Goal: Task Accomplishment & Management: Use online tool/utility

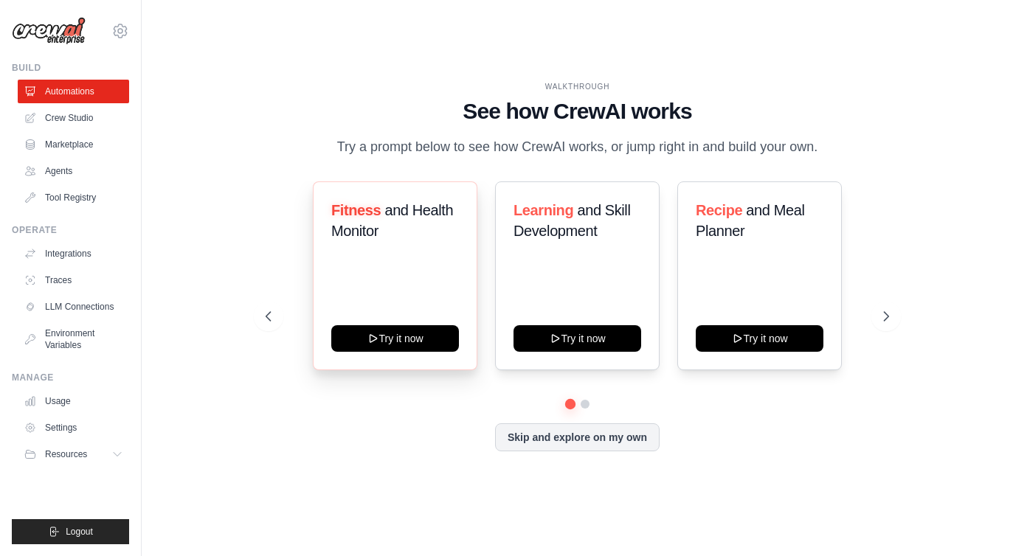
click at [396, 221] on span "and Health Monitor" at bounding box center [392, 220] width 122 height 37
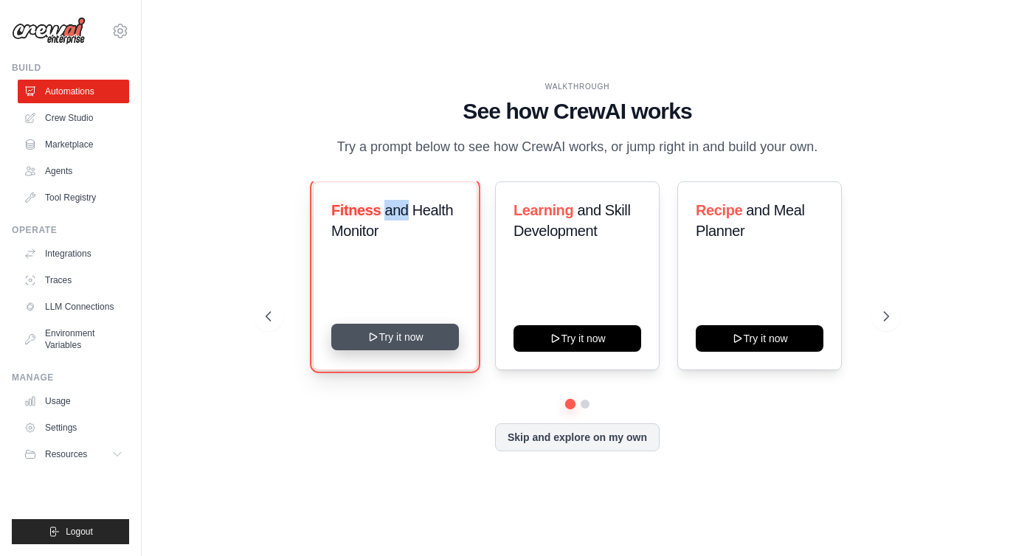
click at [406, 348] on button "Try it now" at bounding box center [395, 337] width 128 height 27
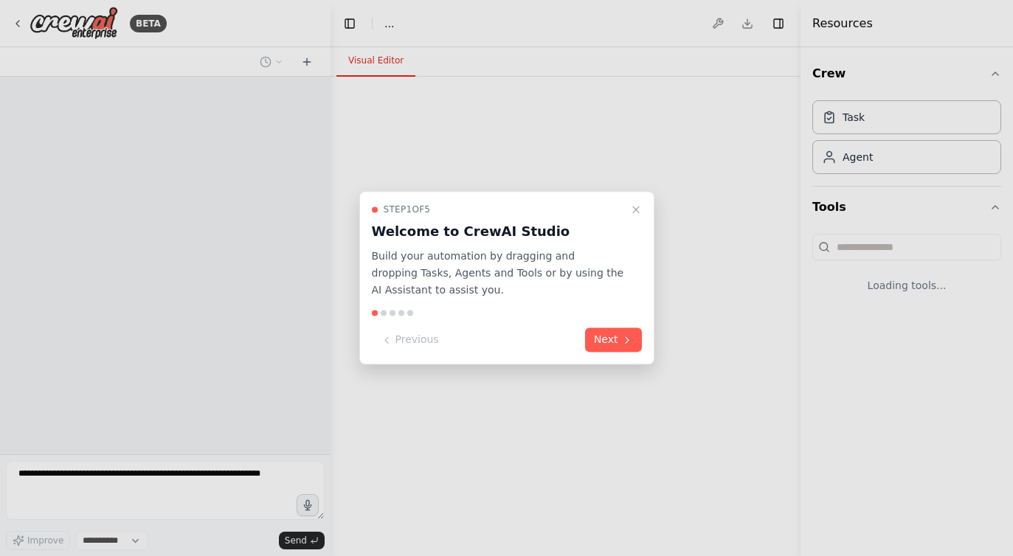
select select "****"
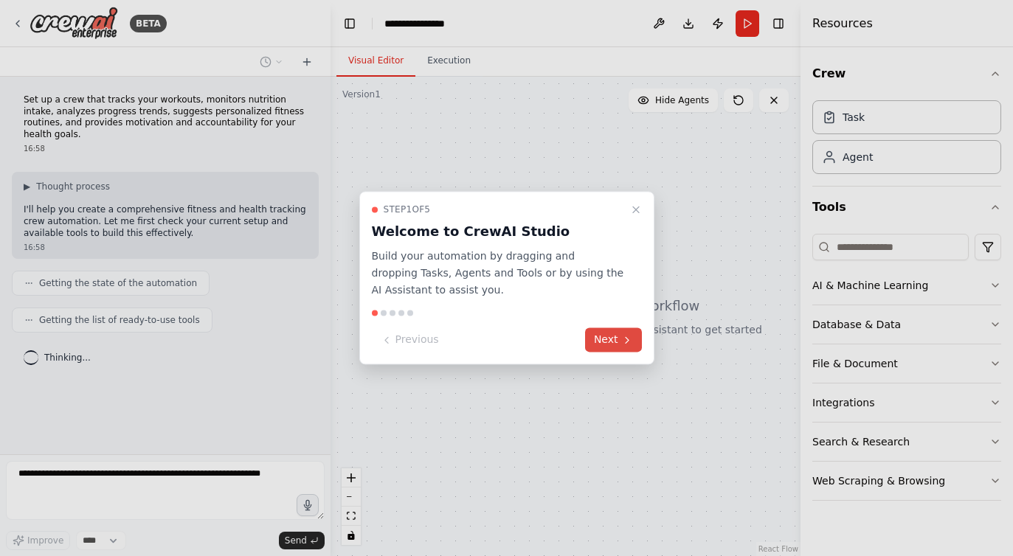
click at [617, 339] on button "Next" at bounding box center [613, 340] width 57 height 24
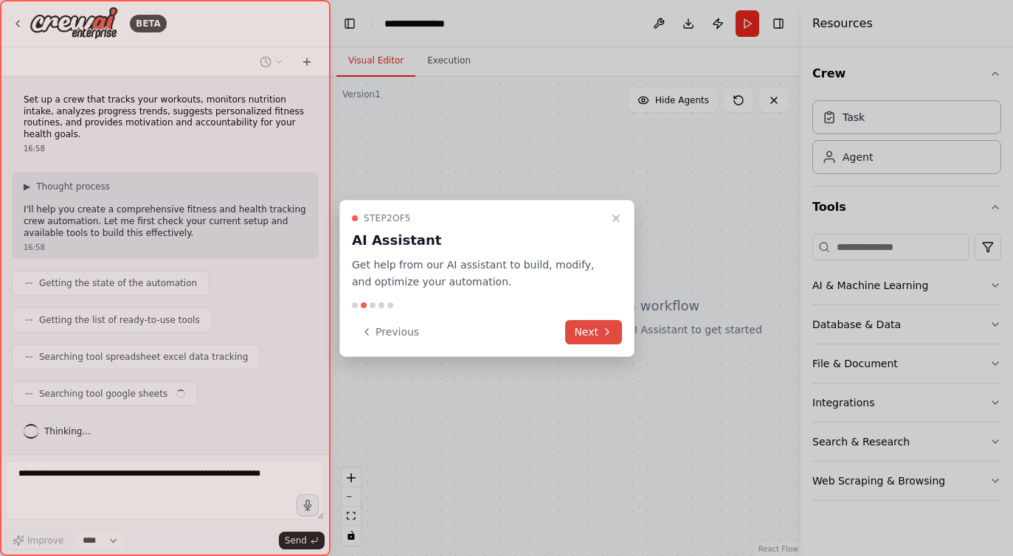
click at [607, 334] on icon at bounding box center [607, 332] width 3 height 6
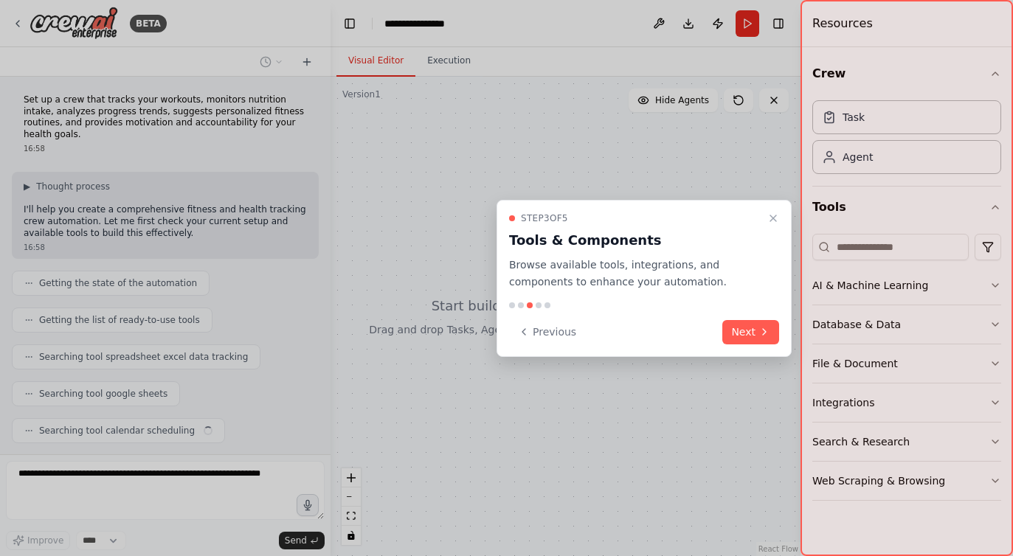
scroll to position [27, 0]
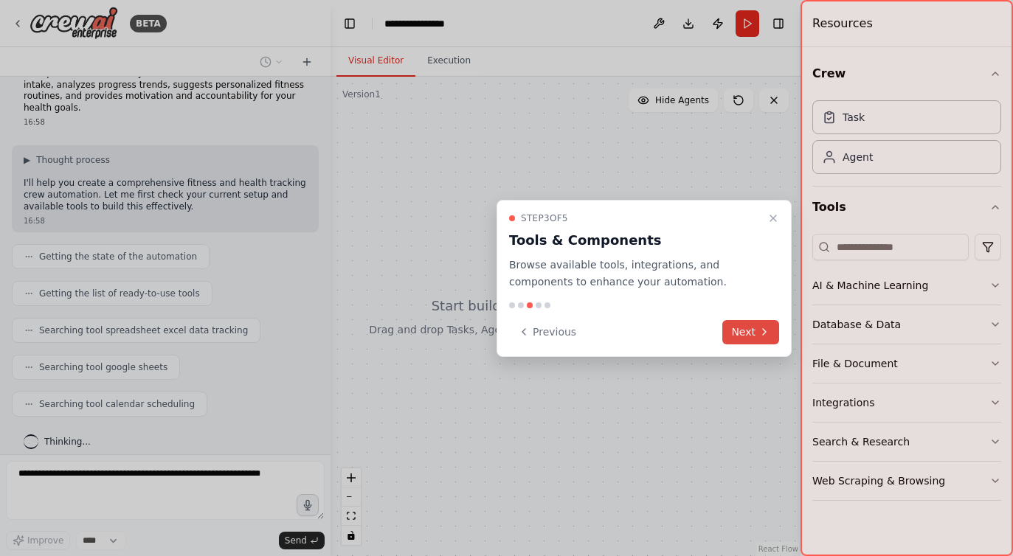
click at [747, 325] on button "Next" at bounding box center [750, 332] width 57 height 24
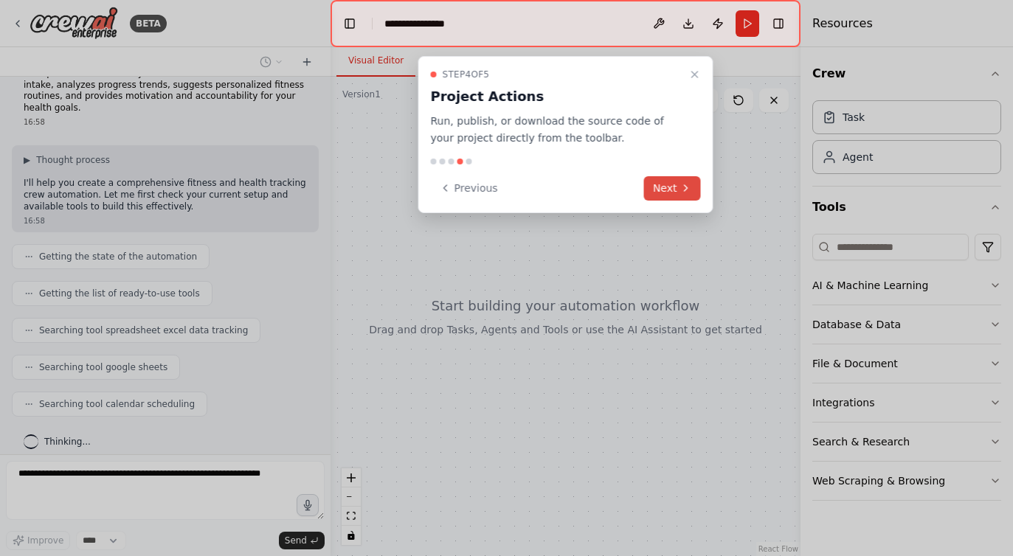
click at [679, 184] on button "Next" at bounding box center [672, 188] width 57 height 24
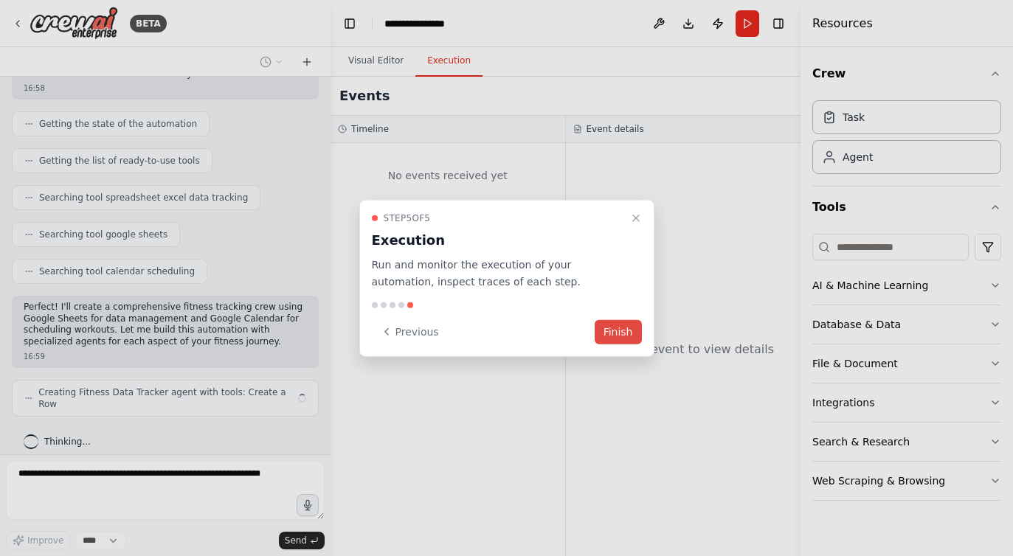
scroll to position [148, 0]
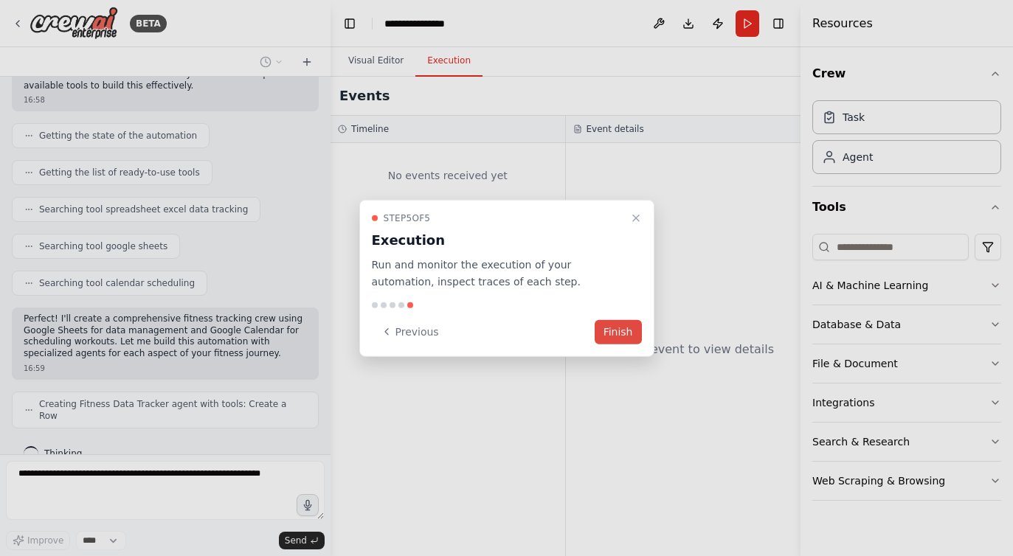
click at [623, 333] on button "Finish" at bounding box center [618, 332] width 47 height 24
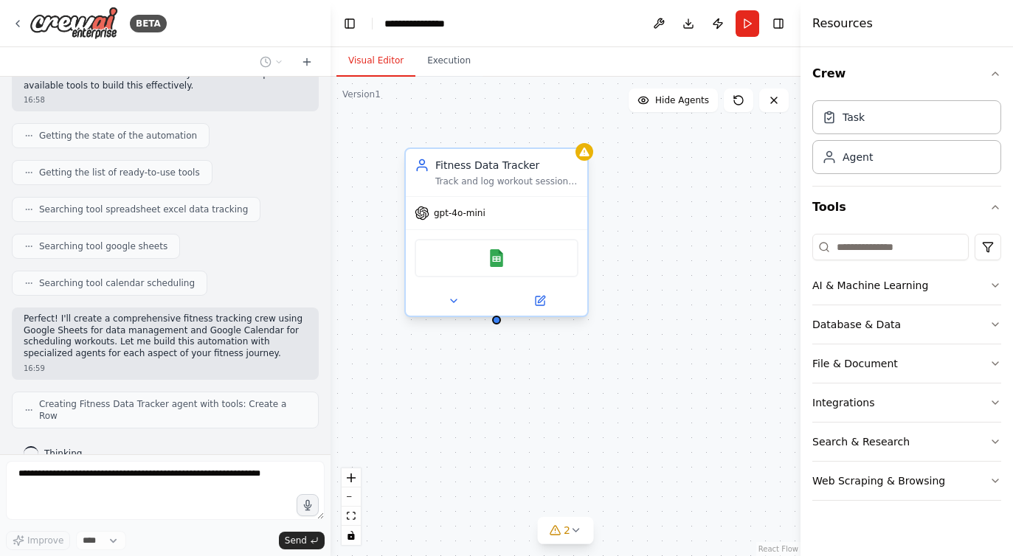
click at [509, 262] on div "Google Sheets" at bounding box center [497, 258] width 164 height 38
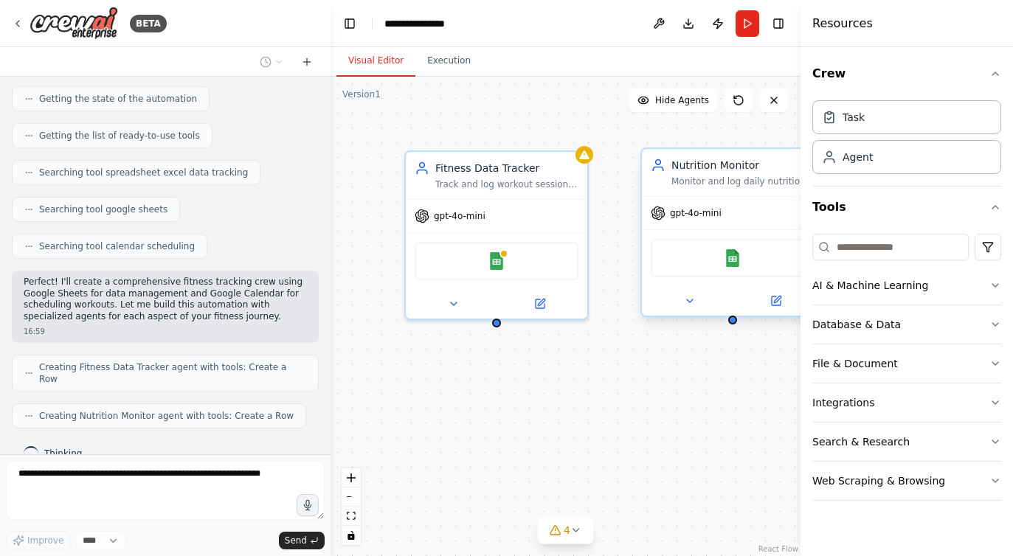
scroll to position [221, 0]
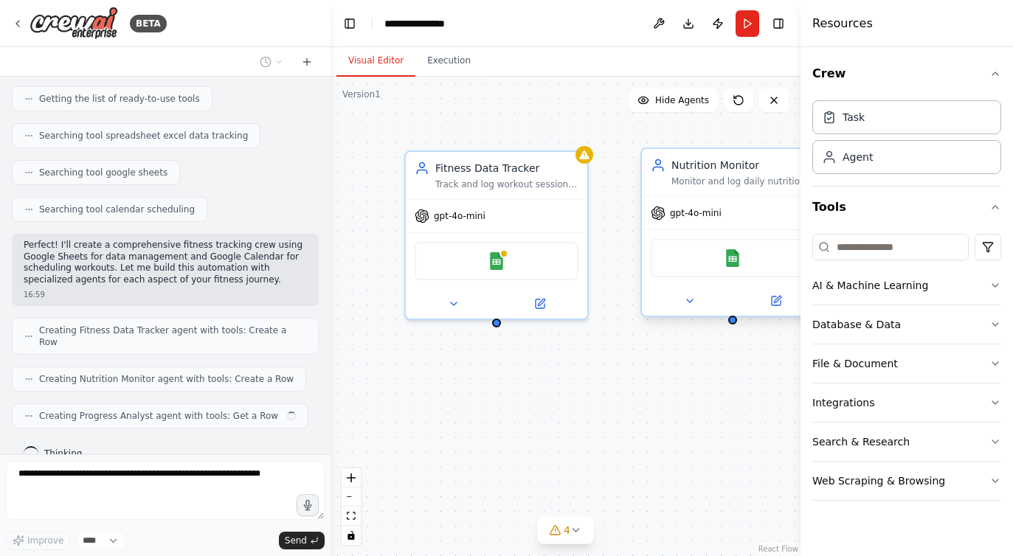
click at [714, 173] on div "Nutrition Monitor Monitor and log daily nutrition intake including meals, calor…" at bounding box center [742, 173] width 143 height 30
click at [569, 359] on div "Fitness Data Tracker Track and log workout sessions, exercise details, and perf…" at bounding box center [566, 317] width 470 height 480
click at [503, 176] on div "Track and log workout sessions, exercise details, and performance metrics in {u…" at bounding box center [506, 182] width 143 height 12
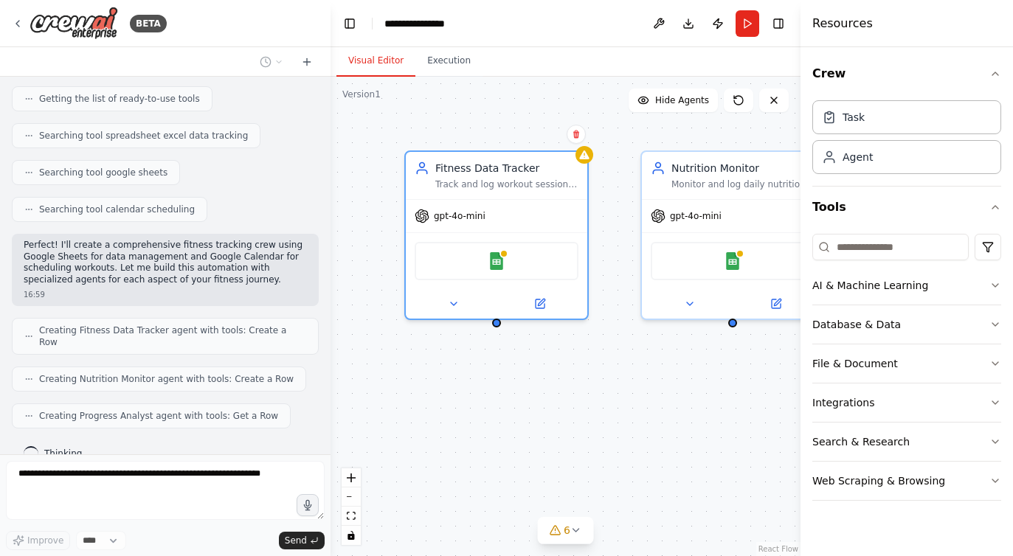
click at [525, 370] on div "Fitness Data Tracker Track and log workout sessions, exercise details, and perf…" at bounding box center [566, 317] width 470 height 480
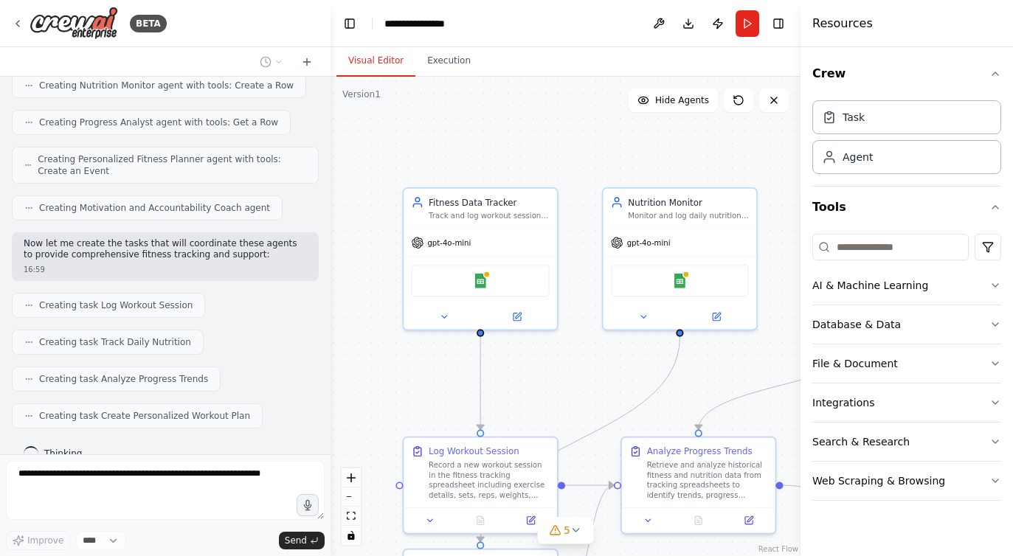
scroll to position [552, 0]
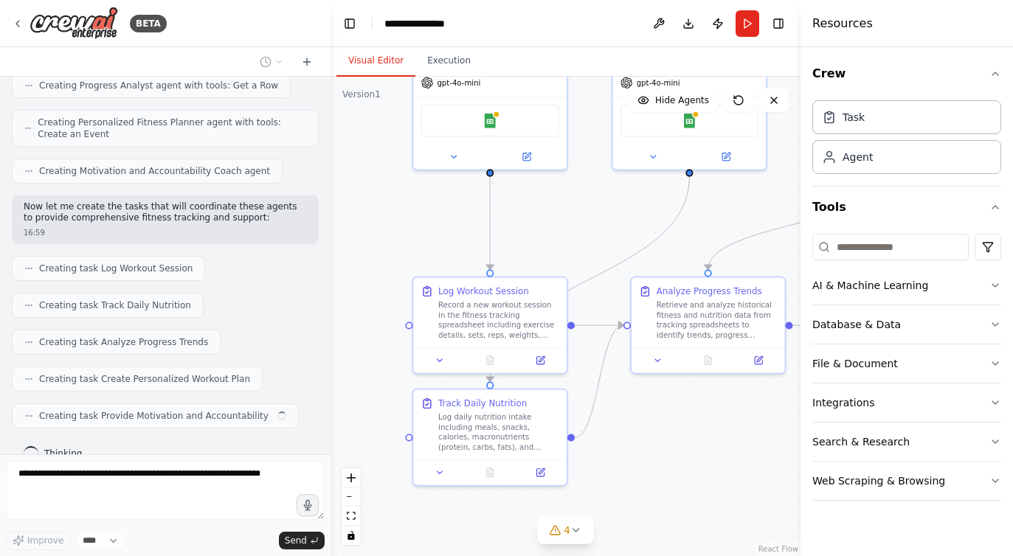
drag, startPoint x: 418, startPoint y: 393, endPoint x: 428, endPoint y: 230, distance: 162.6
click at [428, 230] on div ".deletable-edge-delete-btn { width: 20px; height: 20px; border: 0px solid #ffff…" at bounding box center [566, 317] width 470 height 480
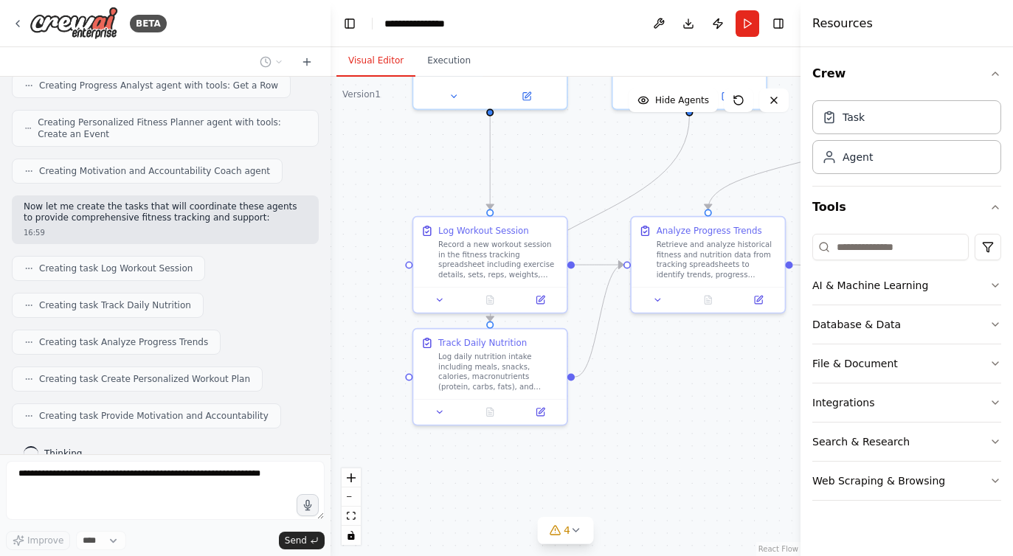
scroll to position [638, 0]
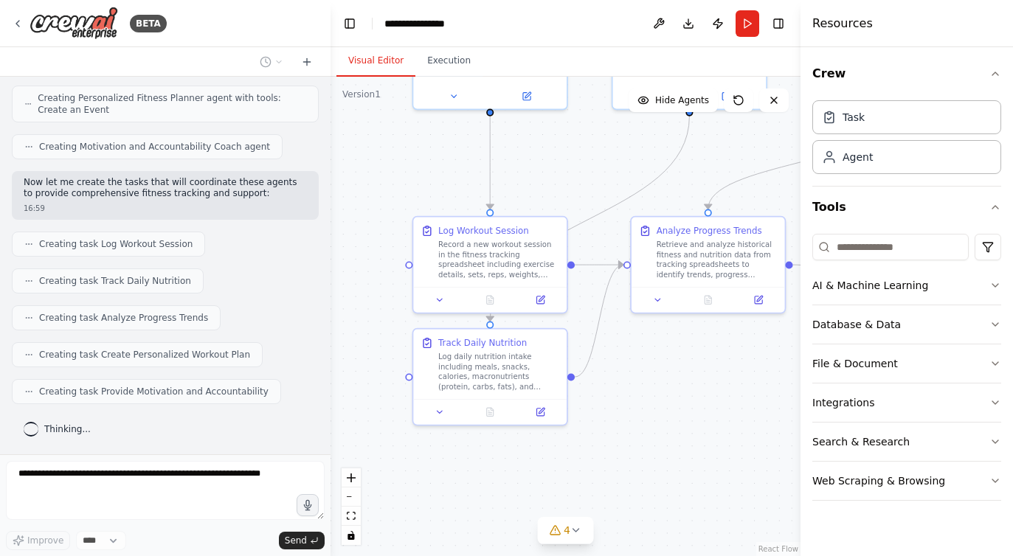
drag, startPoint x: 658, startPoint y: 452, endPoint x: 658, endPoint y: 394, distance: 58.3
click at [658, 394] on div ".deletable-edge-delete-btn { width: 20px; height: 20px; border: 0px solid #ffff…" at bounding box center [566, 317] width 470 height 480
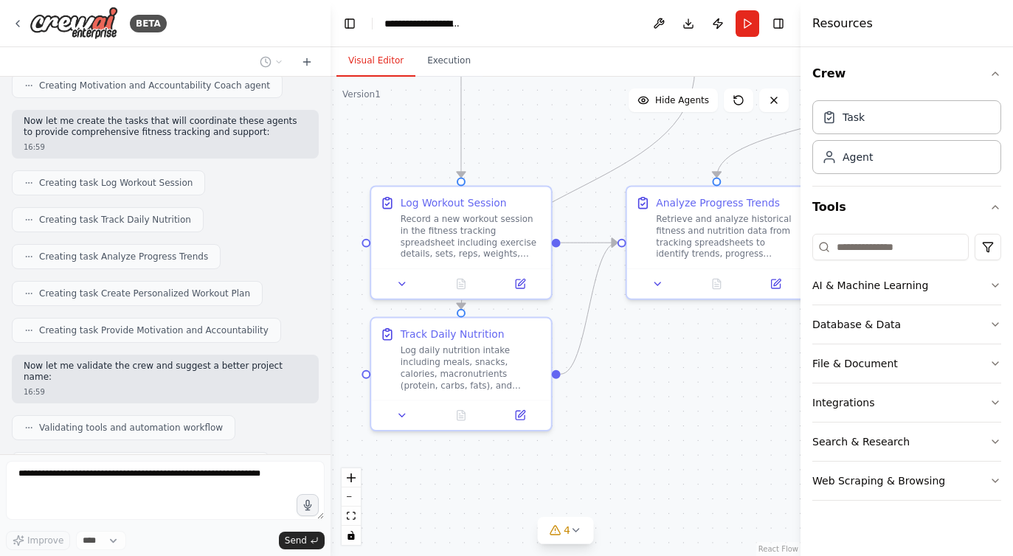
scroll to position [674, 0]
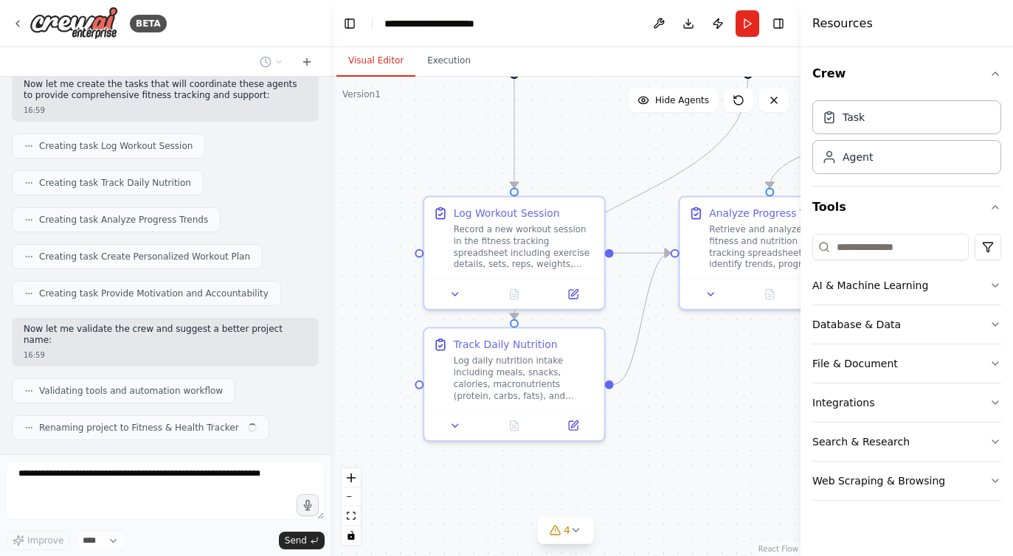
drag, startPoint x: 626, startPoint y: 354, endPoint x: 679, endPoint y: 365, distance: 54.1
click at [679, 365] on div ".deletable-edge-delete-btn { width: 20px; height: 20px; border: 0px solid #ffff…" at bounding box center [566, 317] width 470 height 480
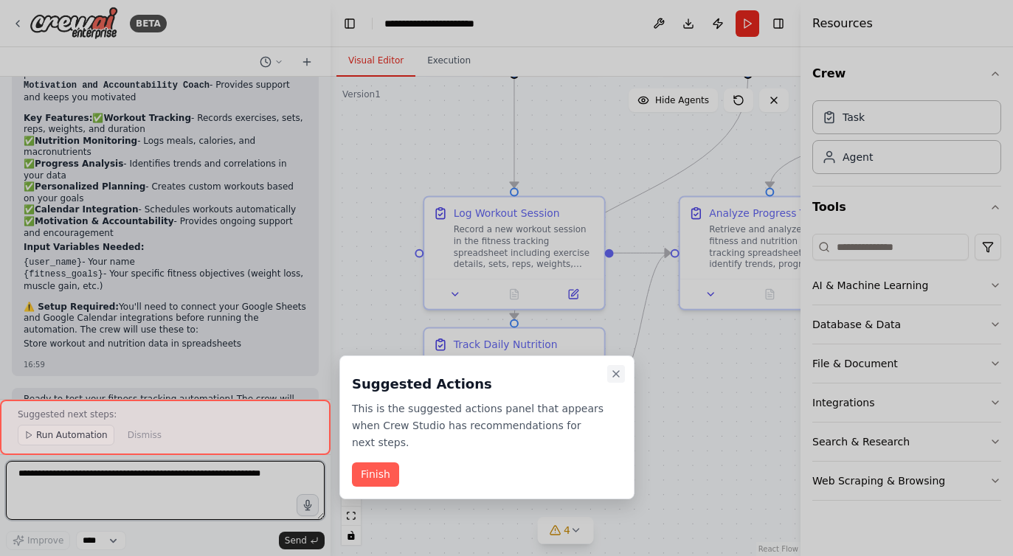
scroll to position [1199, 0]
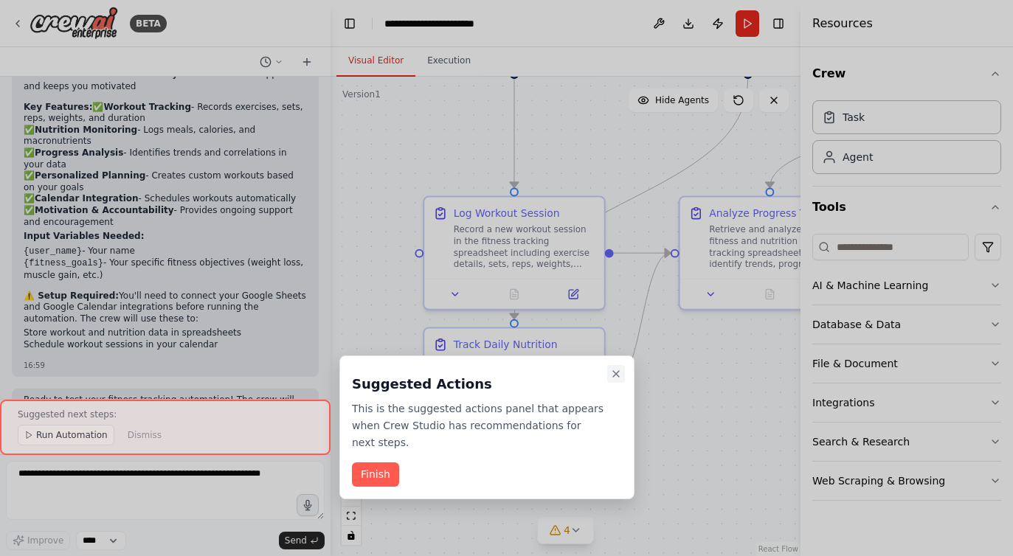
click at [617, 375] on icon "Close walkthrough" at bounding box center [616, 374] width 6 height 6
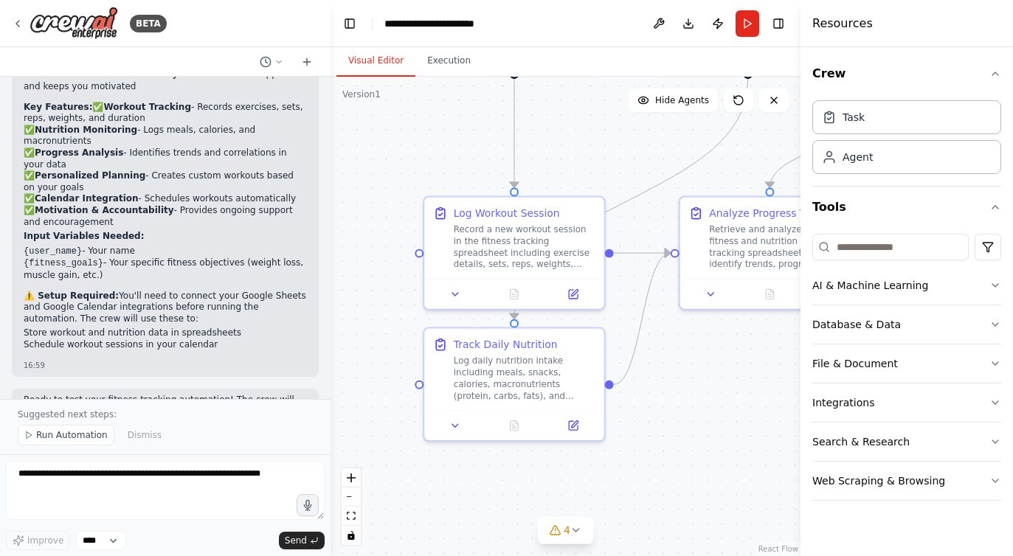
click at [129, 395] on p "Ready to test your fitness tracking automation! The crew will work together to …" at bounding box center [165, 412] width 283 height 35
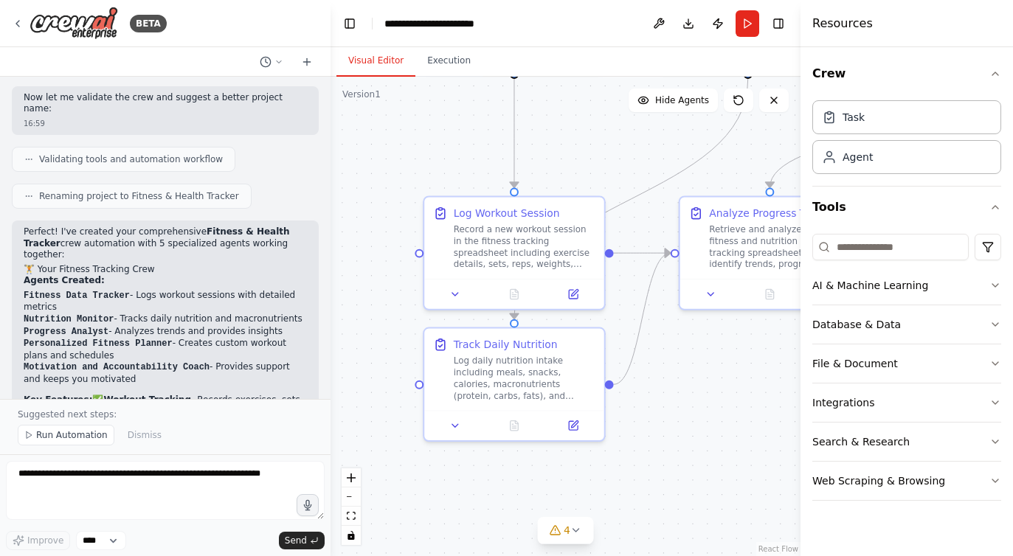
scroll to position [631, 0]
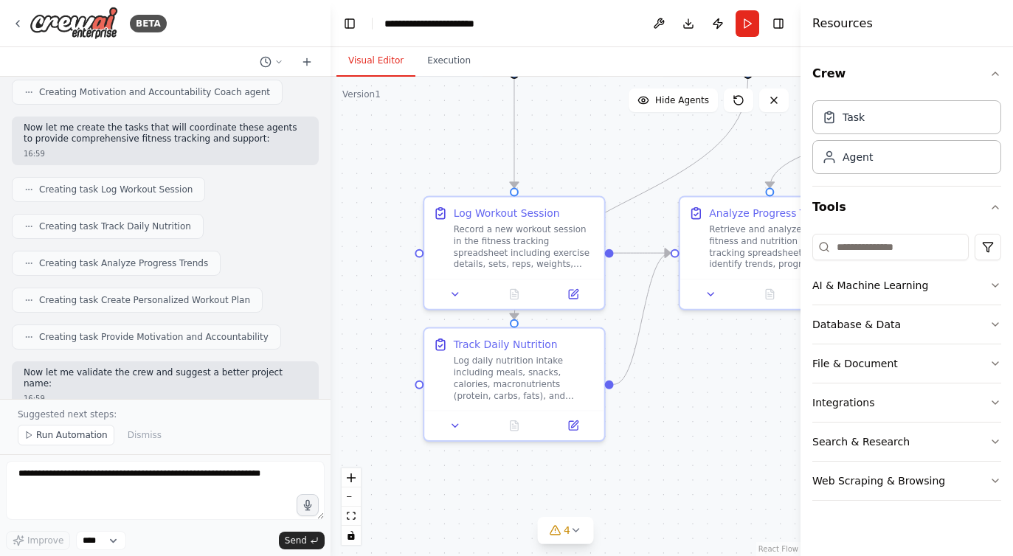
drag, startPoint x: 699, startPoint y: 365, endPoint x: 674, endPoint y: 365, distance: 25.1
click at [674, 365] on div ".deletable-edge-delete-btn { width: 20px; height: 20px; border: 0px solid #ffff…" at bounding box center [566, 317] width 470 height 480
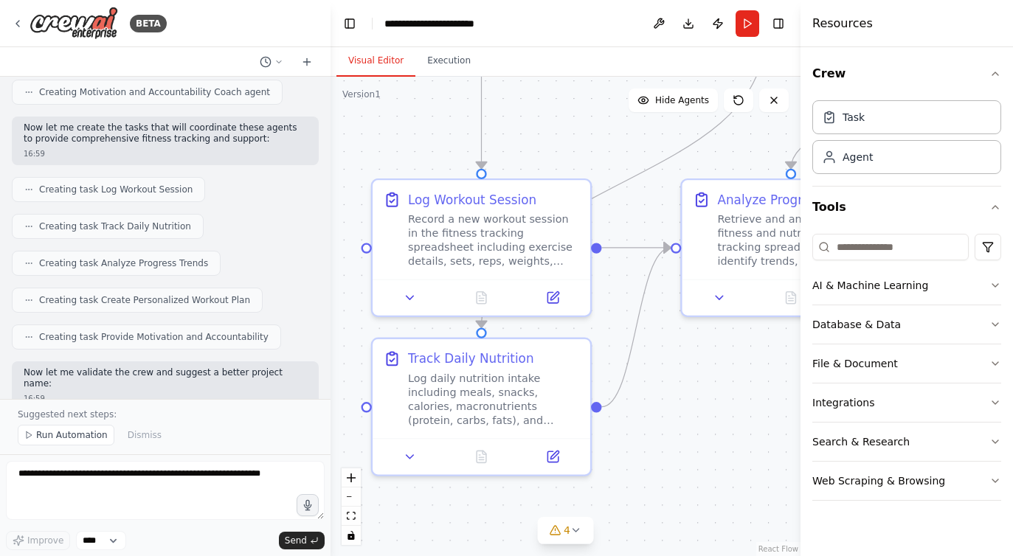
drag, startPoint x: 725, startPoint y: 381, endPoint x: 712, endPoint y: 381, distance: 13.3
click at [712, 381] on div ".deletable-edge-delete-btn { width: 20px; height: 20px; border: 0px solid #ffff…" at bounding box center [566, 317] width 470 height 480
click at [462, 245] on div "Record a new workout session in the fitness tracking spreadsheet including exer…" at bounding box center [493, 237] width 172 height 57
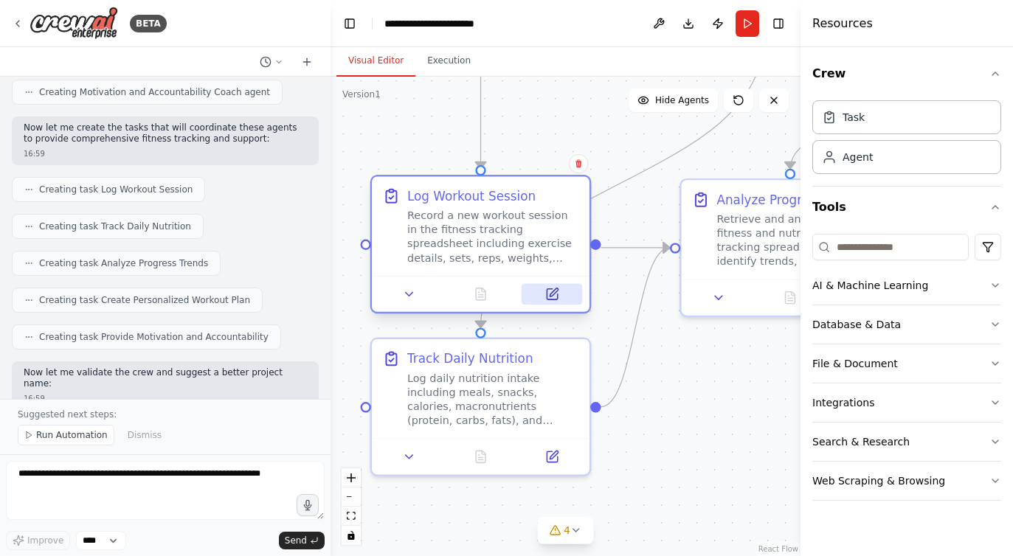
click at [549, 293] on icon at bounding box center [552, 294] width 10 height 10
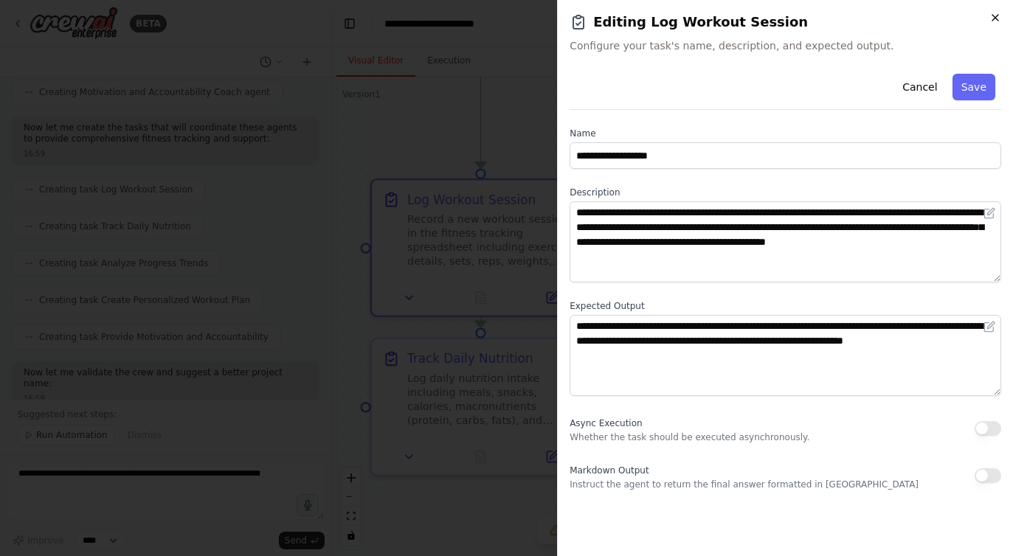
click at [998, 15] on icon "button" at bounding box center [995, 18] width 6 height 6
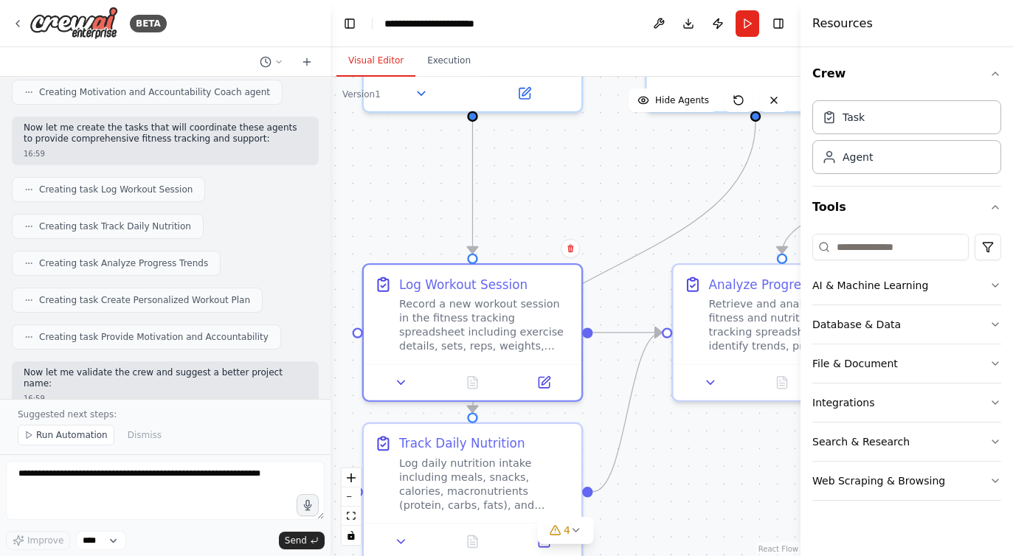
drag, startPoint x: 702, startPoint y: 367, endPoint x: 680, endPoint y: 495, distance: 129.4
click at [680, 495] on div ".deletable-edge-delete-btn { width: 20px; height: 20px; border: 0px solid #ffff…" at bounding box center [566, 317] width 470 height 480
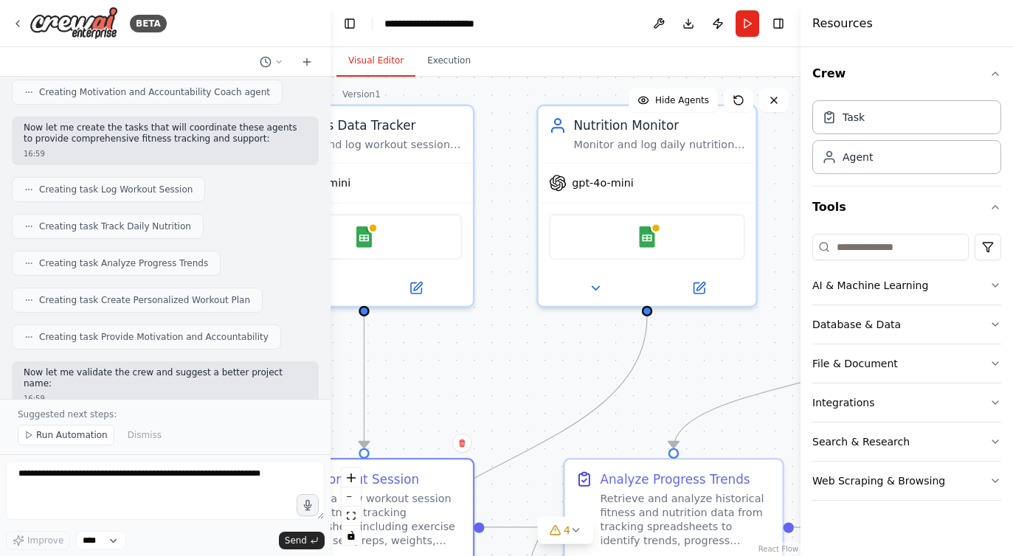
drag, startPoint x: 684, startPoint y: 215, endPoint x: 590, endPoint y: 367, distance: 179.0
click at [590, 367] on div ".deletable-edge-delete-btn { width: 20px; height: 20px; border: 0px solid #ffff…" at bounding box center [566, 317] width 470 height 480
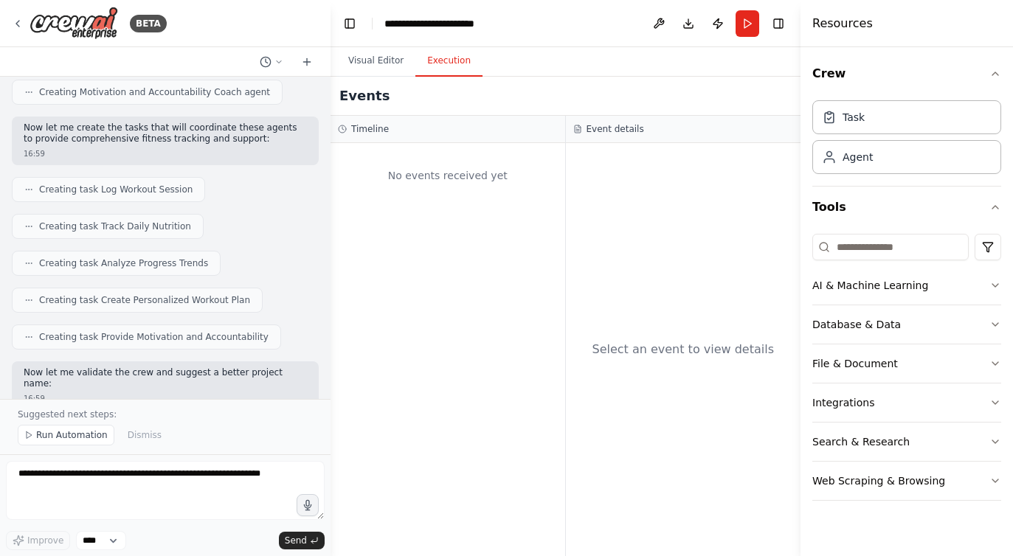
click at [452, 59] on button "Execution" at bounding box center [448, 61] width 67 height 31
click at [391, 62] on button "Visual Editor" at bounding box center [375, 61] width 79 height 31
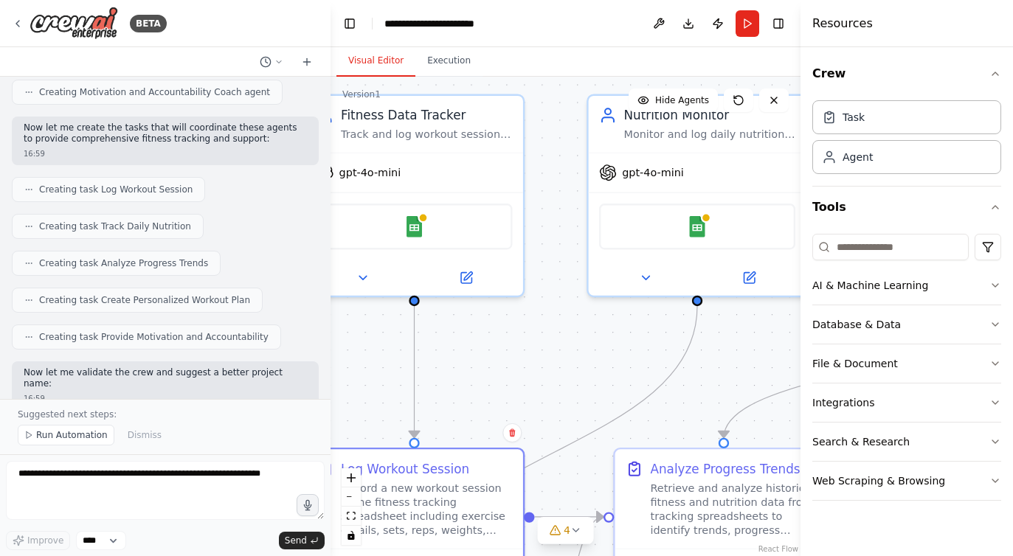
drag, startPoint x: 530, startPoint y: 361, endPoint x: 613, endPoint y: 342, distance: 85.6
click at [613, 342] on div ".deletable-edge-delete-btn { width: 20px; height: 20px; border: 0px solid #ffff…" at bounding box center [566, 317] width 470 height 480
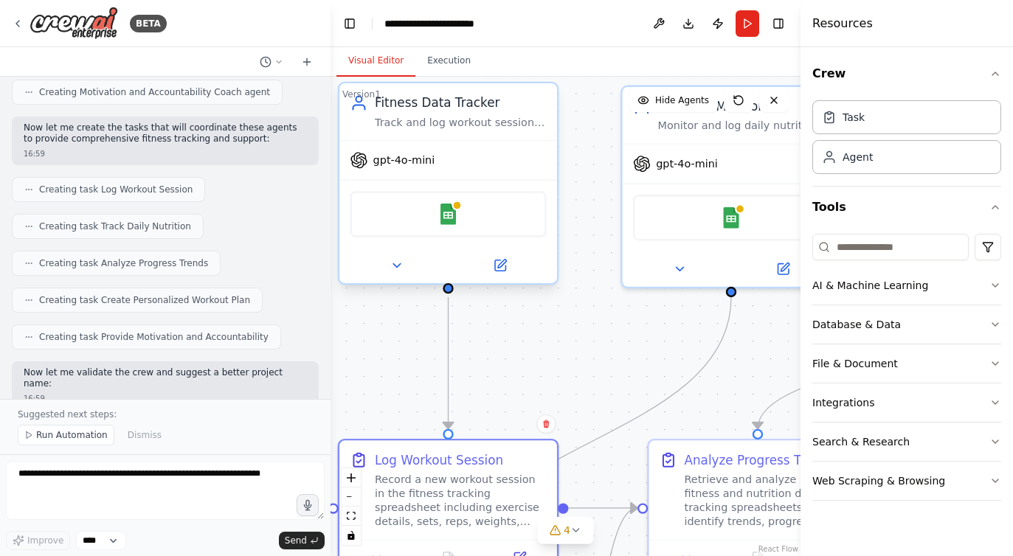
click at [470, 213] on div "Google Sheets" at bounding box center [448, 214] width 196 height 46
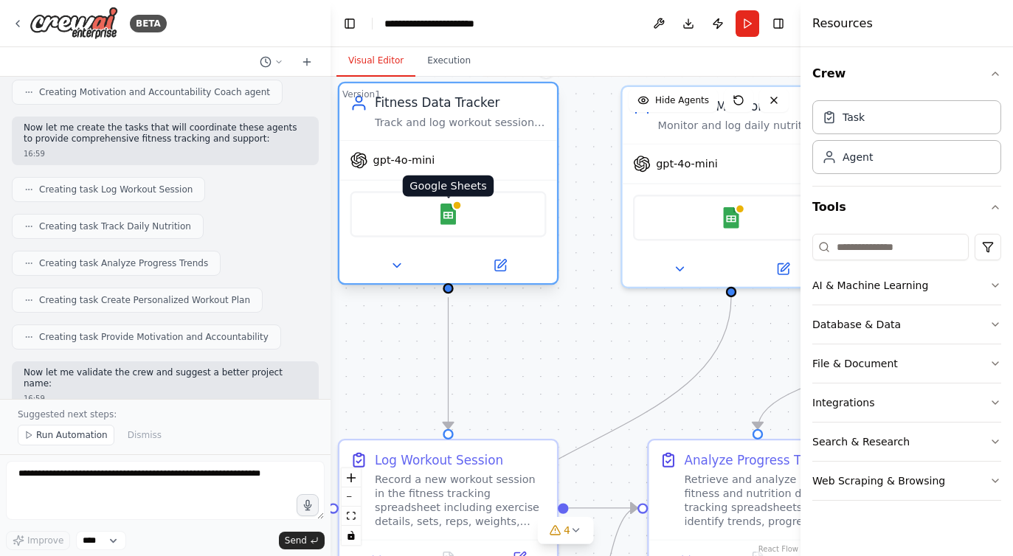
click at [453, 217] on img at bounding box center [448, 214] width 21 height 21
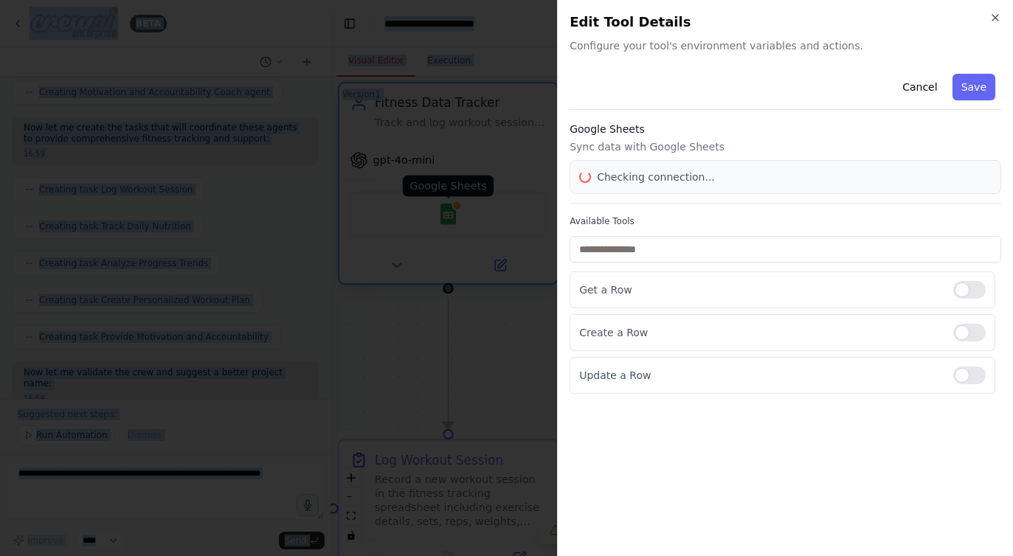
click at [453, 217] on div at bounding box center [506, 278] width 1013 height 556
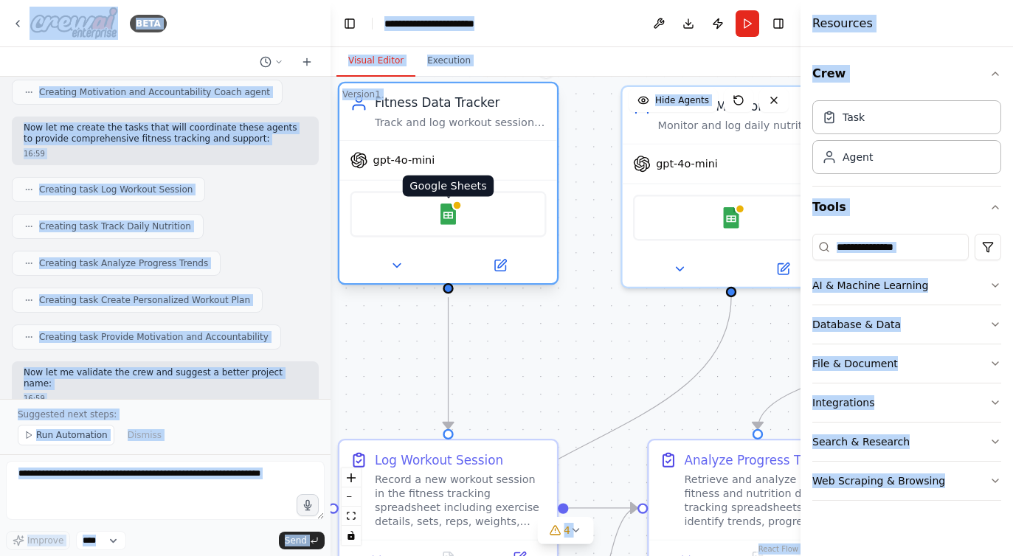
click at [446, 215] on img at bounding box center [448, 214] width 21 height 21
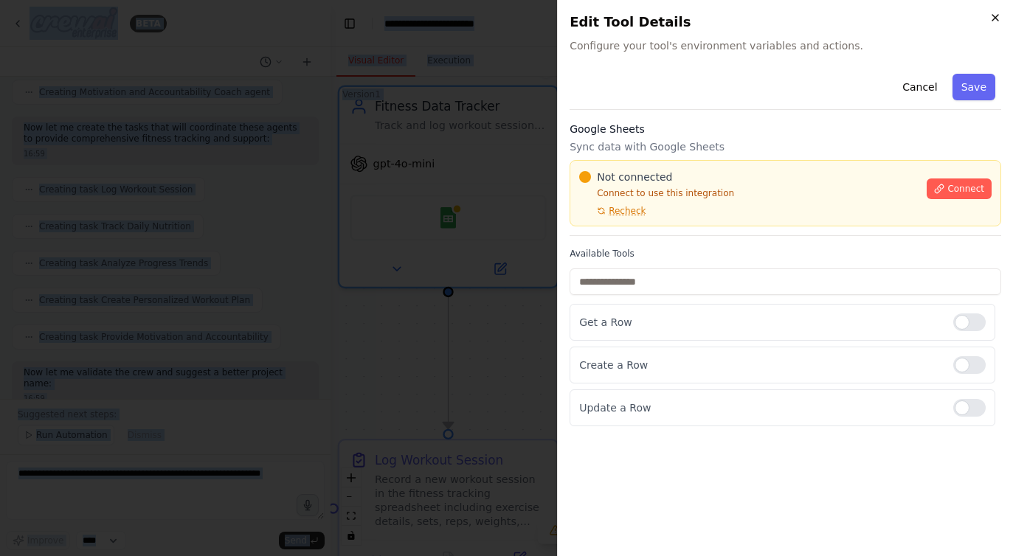
click at [992, 20] on icon "button" at bounding box center [995, 18] width 6 height 6
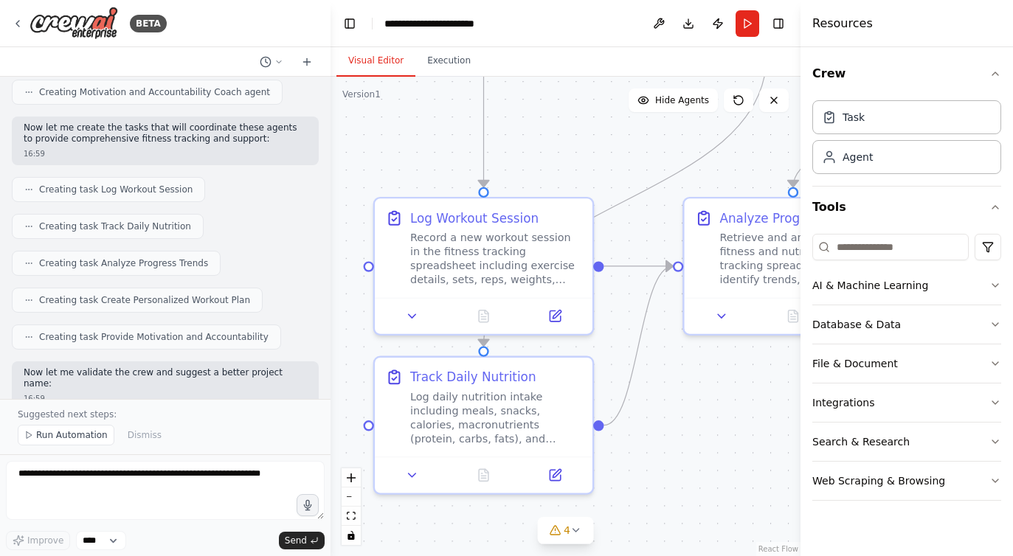
drag, startPoint x: 600, startPoint y: 362, endPoint x: 635, endPoint y: 120, distance: 244.6
click at [635, 120] on div ".deletable-edge-delete-btn { width: 20px; height: 20px; border: 0px solid #ffff…" at bounding box center [566, 317] width 470 height 480
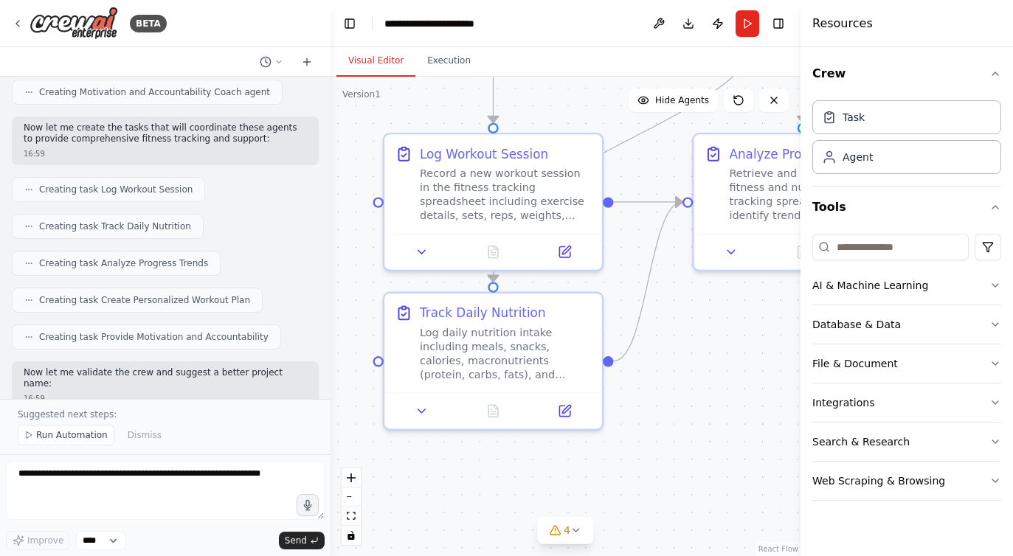
drag, startPoint x: 655, startPoint y: 405, endPoint x: 665, endPoint y: 341, distance: 64.9
click at [665, 341] on div ".deletable-edge-delete-btn { width: 20px; height: 20px; border: 0px solid #ffff…" at bounding box center [566, 317] width 470 height 480
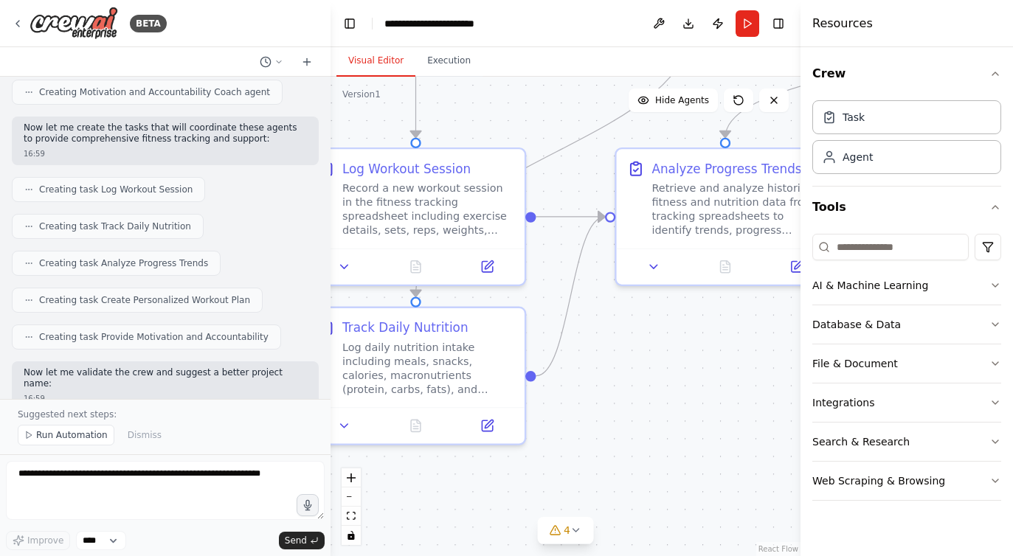
drag, startPoint x: 697, startPoint y: 326, endPoint x: 558, endPoint y: 365, distance: 144.6
click at [557, 365] on div ".deletable-edge-delete-btn { width: 20px; height: 20px; border: 0px solid #ffff…" at bounding box center [566, 317] width 470 height 480
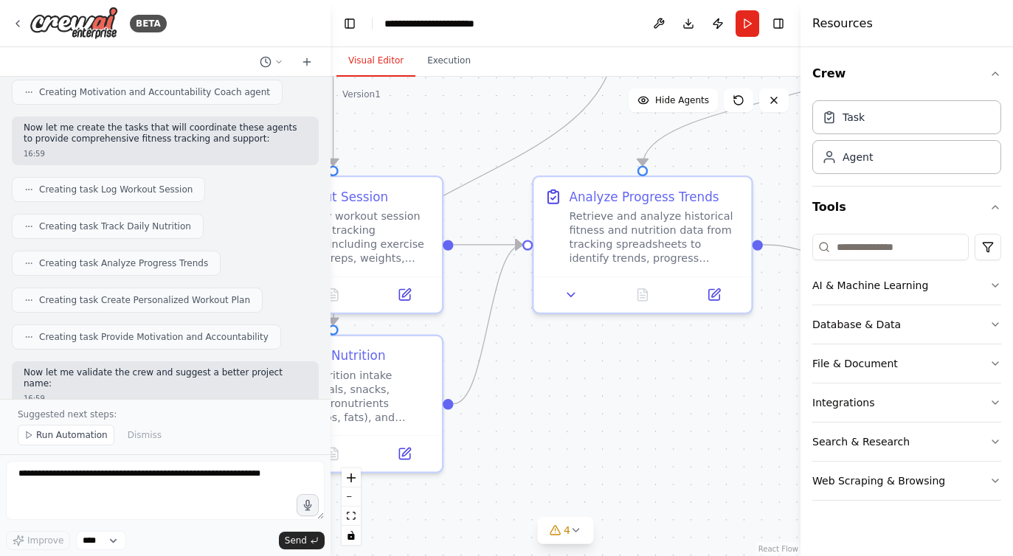
drag, startPoint x: 633, startPoint y: 367, endPoint x: 612, endPoint y: 371, distance: 21.9
click at [612, 371] on div ".deletable-edge-delete-btn { width: 20px; height: 20px; border: 0px solid #ffff…" at bounding box center [566, 317] width 470 height 480
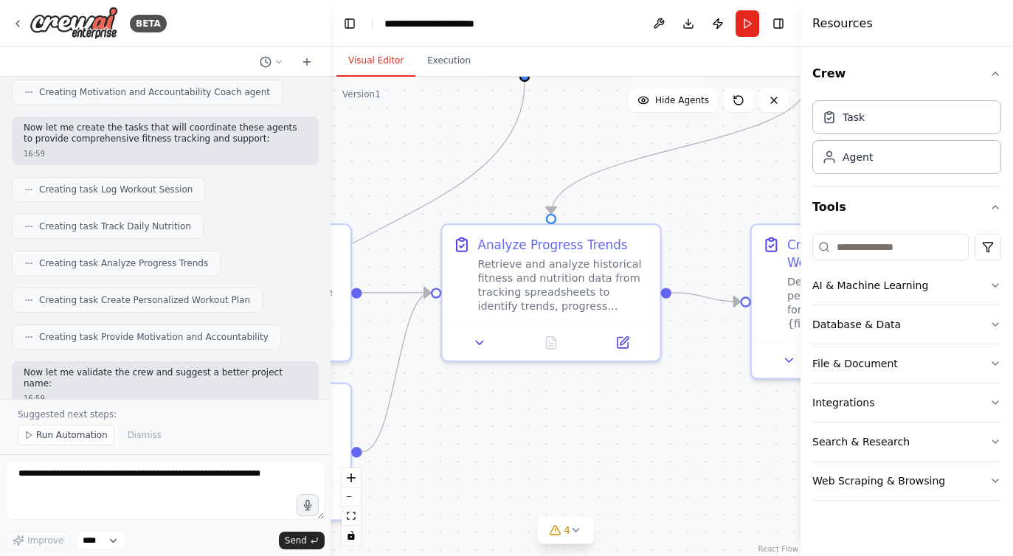
drag, startPoint x: 698, startPoint y: 358, endPoint x: 608, endPoint y: 406, distance: 102.0
click at [608, 406] on div ".deletable-edge-delete-btn { width: 20px; height: 20px; border: 0px solid #ffff…" at bounding box center [566, 317] width 470 height 480
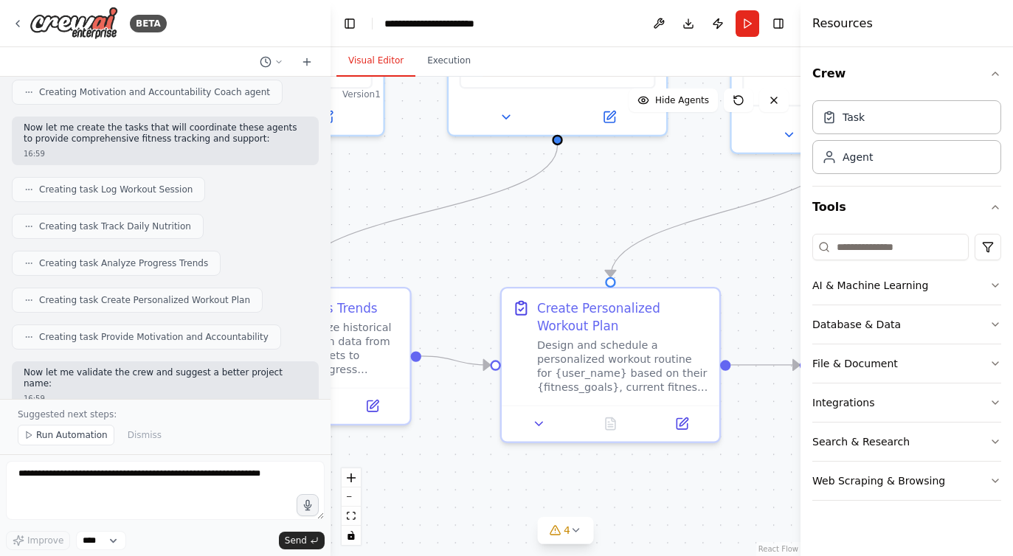
drag, startPoint x: 714, startPoint y: 410, endPoint x: 463, endPoint y: 474, distance: 258.1
click at [463, 474] on div ".deletable-edge-delete-btn { width: 20px; height: 20px; border: 0px solid #ffff…" at bounding box center [566, 317] width 470 height 480
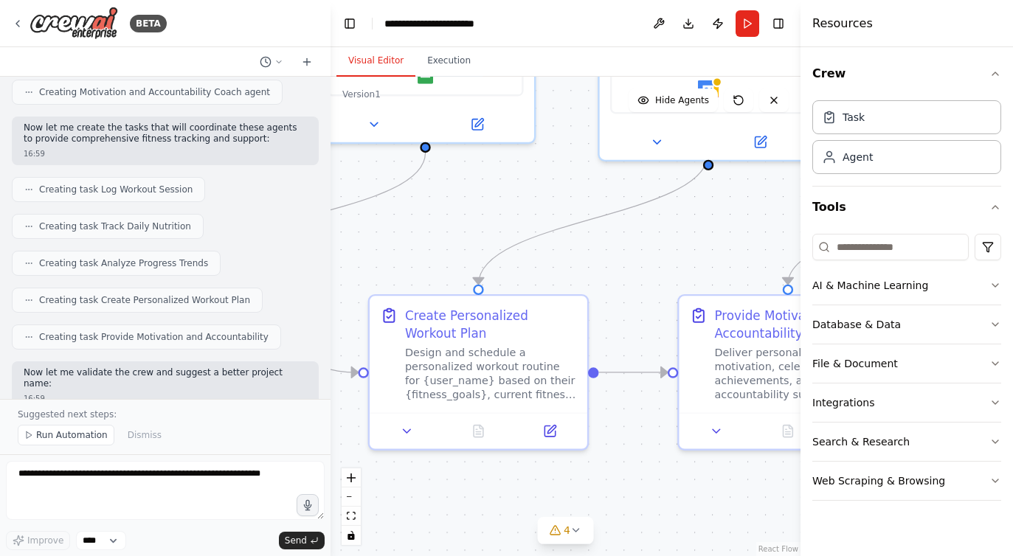
drag, startPoint x: 669, startPoint y: 474, endPoint x: 498, endPoint y: 488, distance: 171.8
click at [498, 488] on div ".deletable-edge-delete-btn { width: 20px; height: 20px; border: 0px solid #ffff…" at bounding box center [566, 317] width 470 height 480
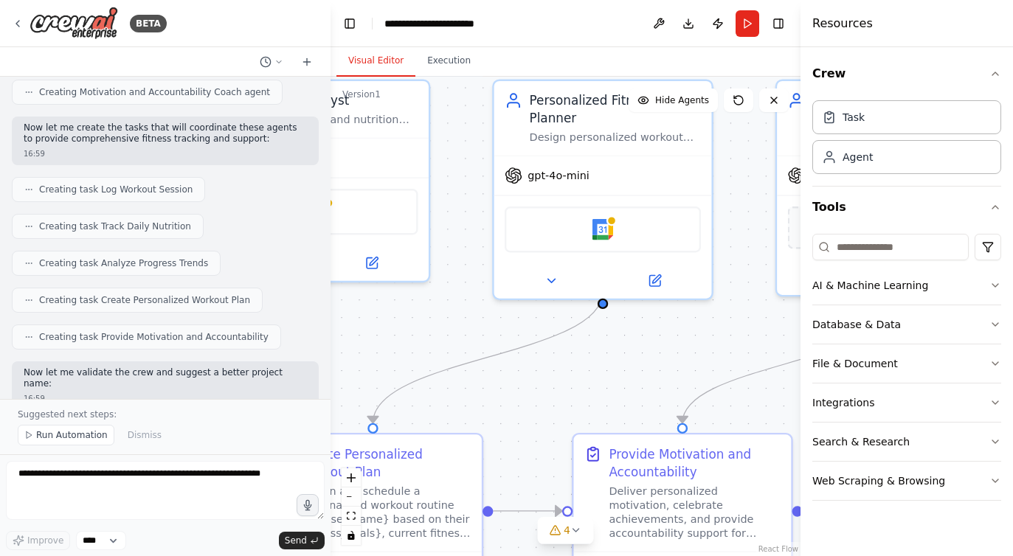
drag, startPoint x: 668, startPoint y: 213, endPoint x: 601, endPoint y: 345, distance: 147.8
click at [601, 345] on div ".deletable-edge-delete-btn { width: 20px; height: 20px; border: 0px solid #ffff…" at bounding box center [566, 317] width 470 height 480
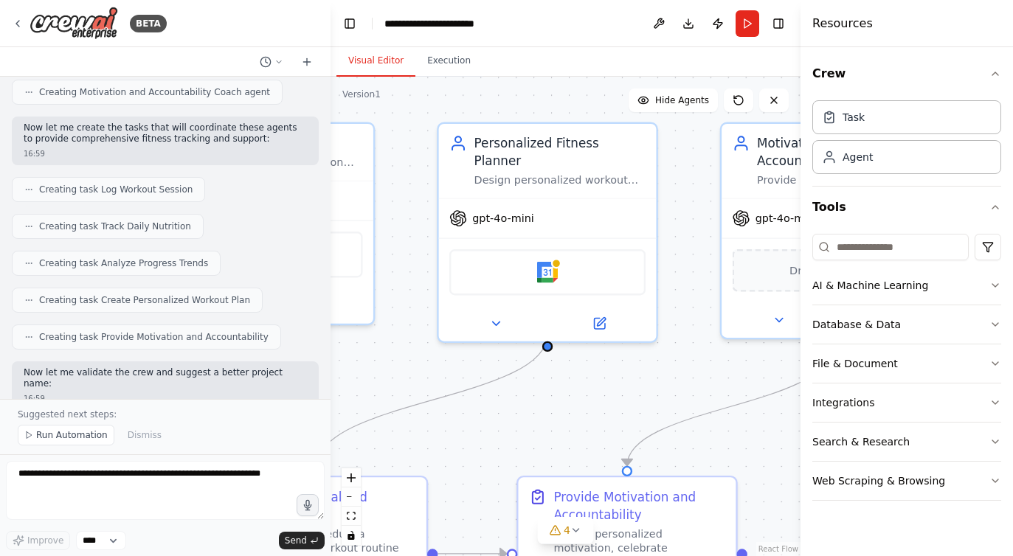
drag, startPoint x: 679, startPoint y: 350, endPoint x: 624, endPoint y: 393, distance: 70.0
click at [624, 393] on div ".deletable-edge-delete-btn { width: 20px; height: 20px; border: 0px solid #ffff…" at bounding box center [566, 317] width 470 height 480
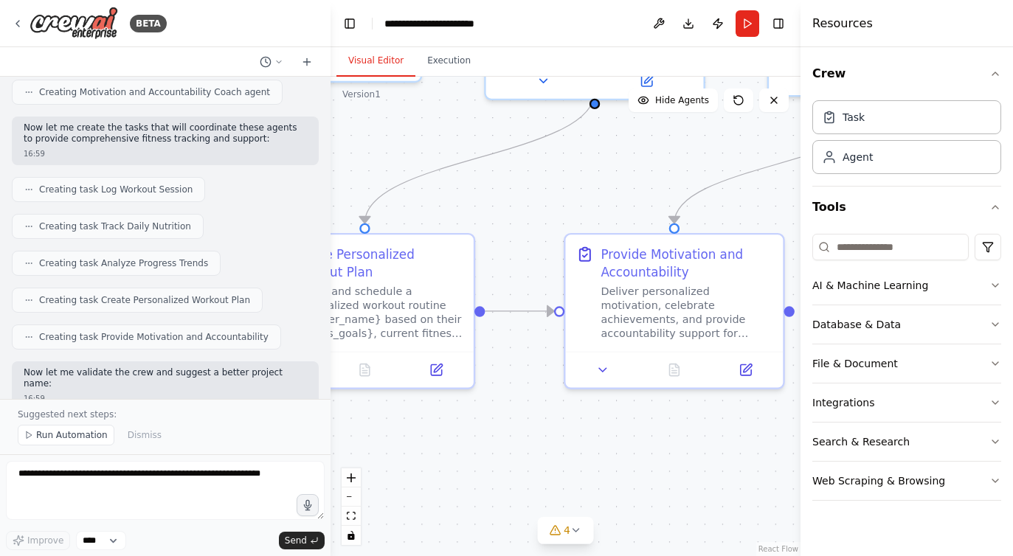
drag, startPoint x: 683, startPoint y: 384, endPoint x: 731, endPoint y: 142, distance: 247.3
click at [731, 142] on div ".deletable-edge-delete-btn { width: 20px; height: 20px; border: 0px solid #ffff…" at bounding box center [566, 317] width 470 height 480
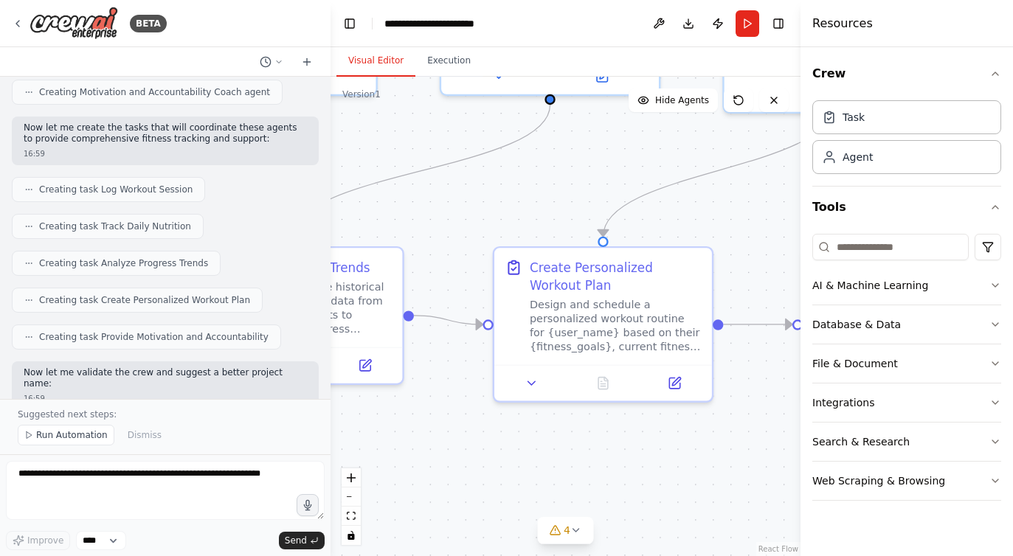
drag, startPoint x: 553, startPoint y: 209, endPoint x: 793, endPoint y: 224, distance: 241.0
click at [793, 224] on div ".deletable-edge-delete-btn { width: 20px; height: 20px; border: 0px solid #ffff…" at bounding box center [566, 317] width 470 height 480
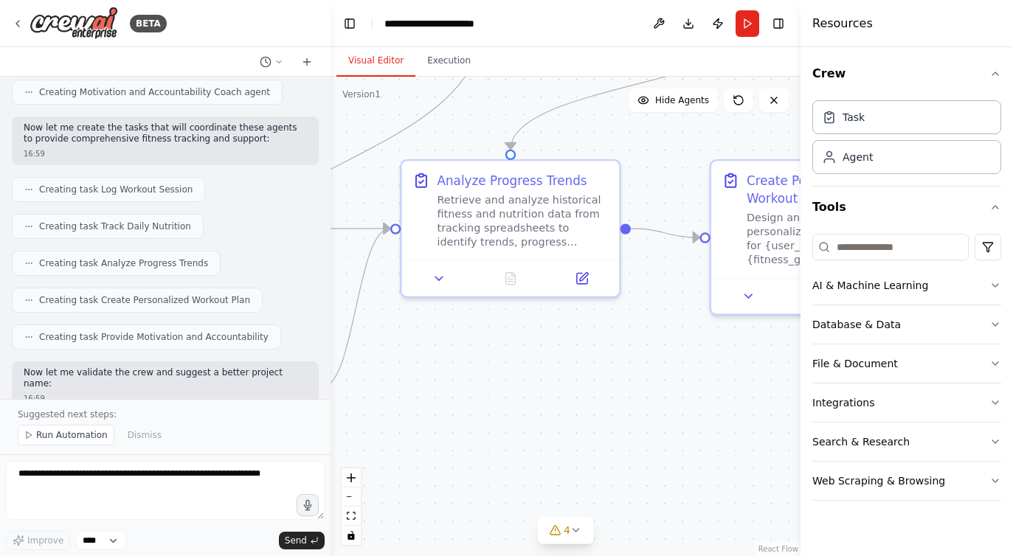
drag, startPoint x: 585, startPoint y: 168, endPoint x: 801, endPoint y: 79, distance: 233.2
click at [801, 79] on div "BETA Set up a crew that tracks your workouts, monitors nutrition intake, analyz…" at bounding box center [506, 278] width 1013 height 556
